Goal: Navigation & Orientation: Go to known website

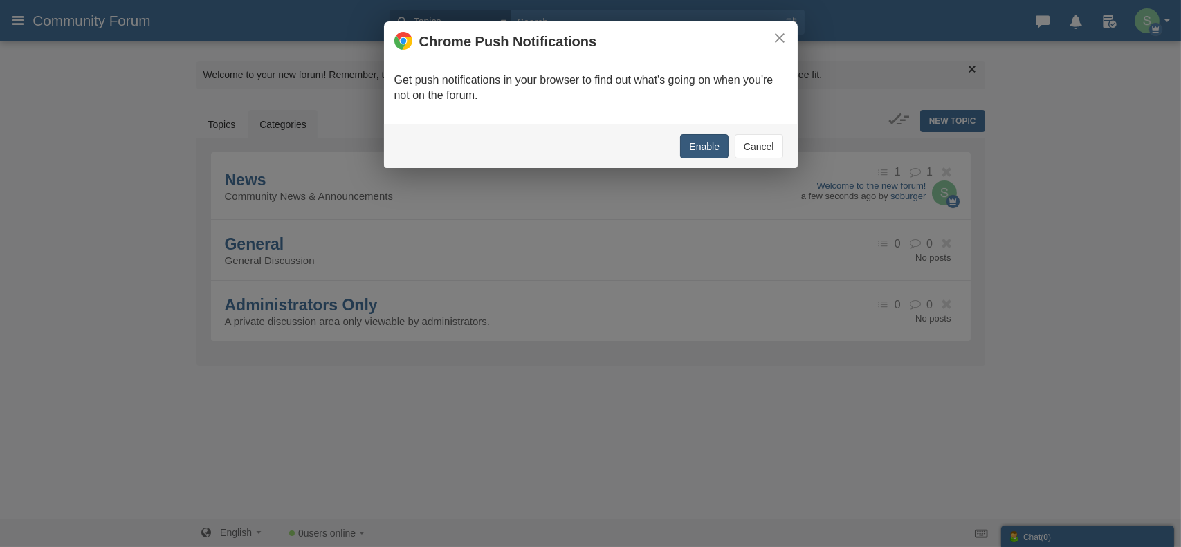
click at [711, 143] on button "Enable" at bounding box center [704, 146] width 48 height 24
